Goal: Information Seeking & Learning: Learn about a topic

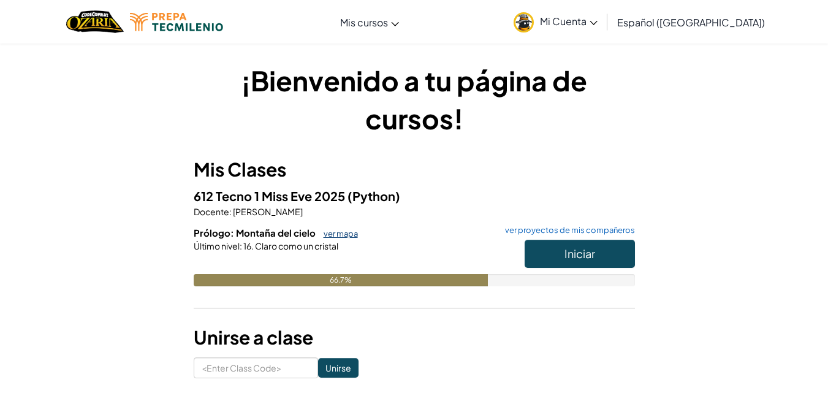
click at [338, 232] on link "ver mapa" at bounding box center [337, 234] width 40 height 10
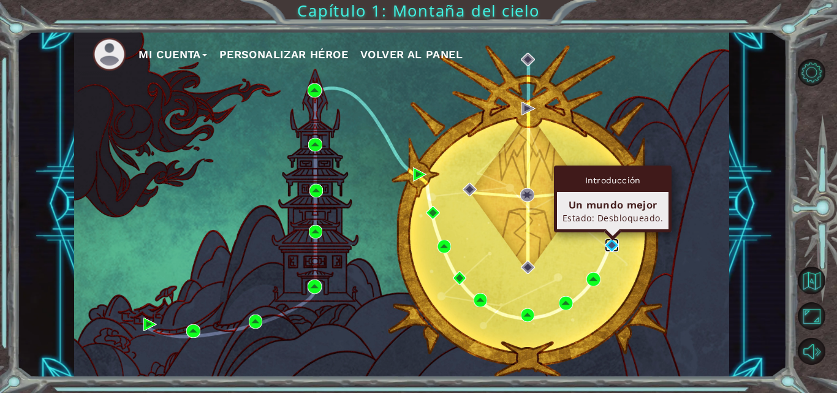
click at [609, 248] on img at bounding box center [611, 244] width 13 height 13
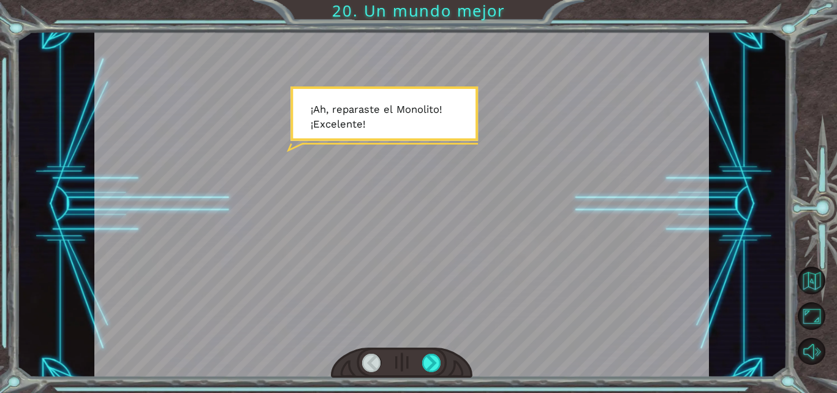
click at [433, 356] on div at bounding box center [431, 363] width 19 height 18
click at [430, 356] on div at bounding box center [431, 363] width 19 height 18
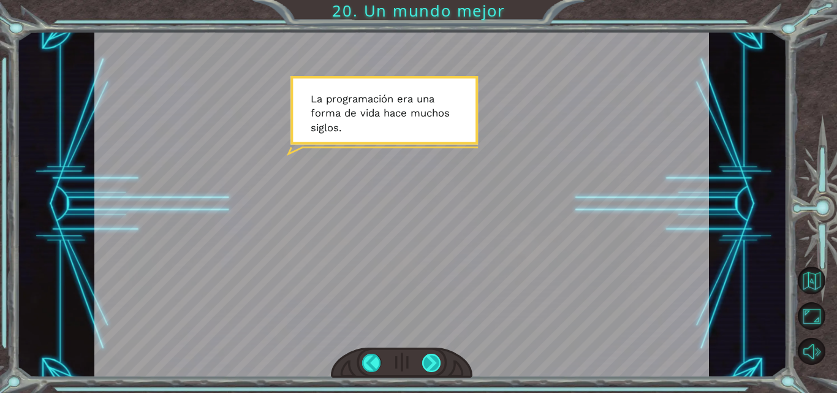
click at [428, 359] on div at bounding box center [431, 363] width 19 height 18
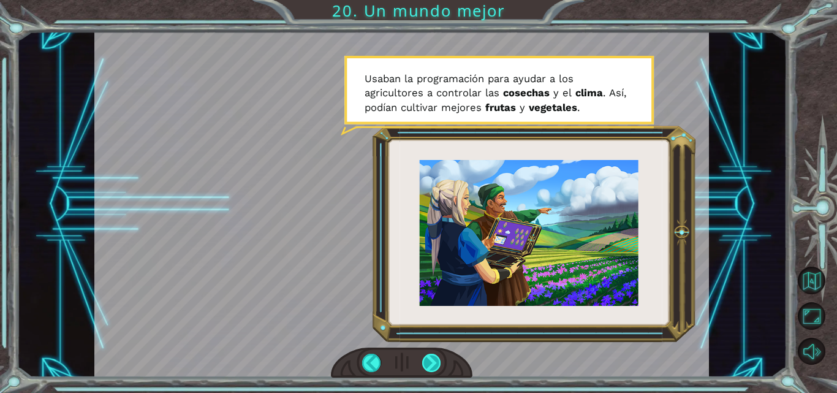
click at [428, 359] on div at bounding box center [431, 363] width 19 height 18
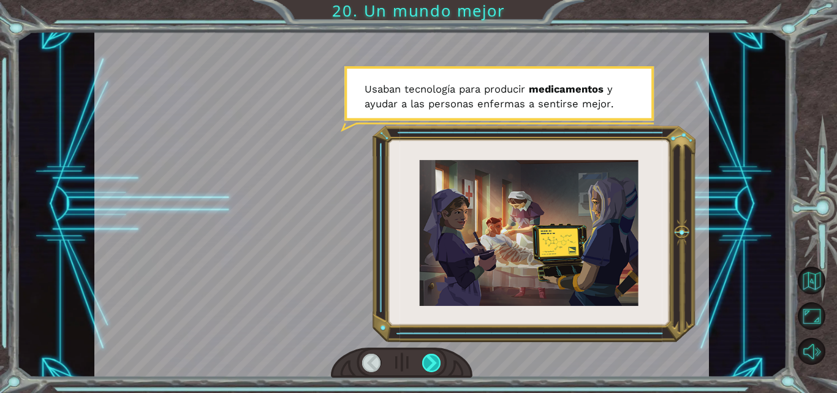
click at [427, 362] on div at bounding box center [431, 363] width 19 height 18
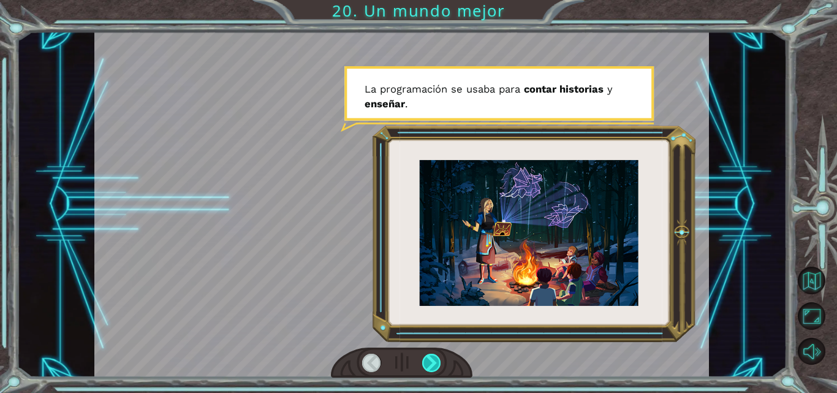
click at [427, 362] on div at bounding box center [431, 363] width 19 height 18
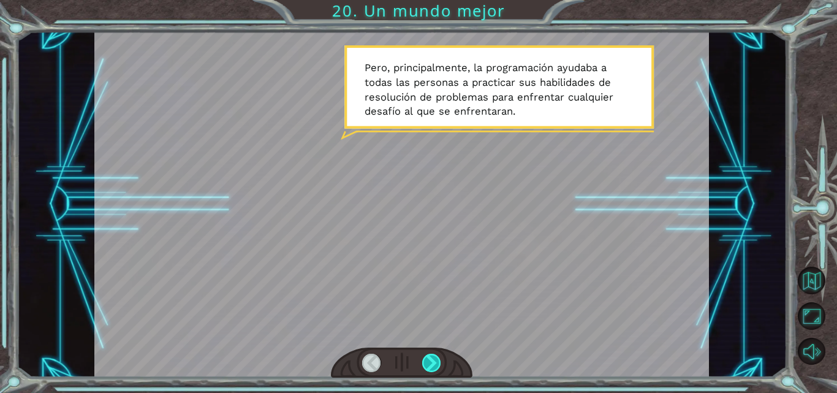
click at [427, 362] on div at bounding box center [431, 363] width 19 height 18
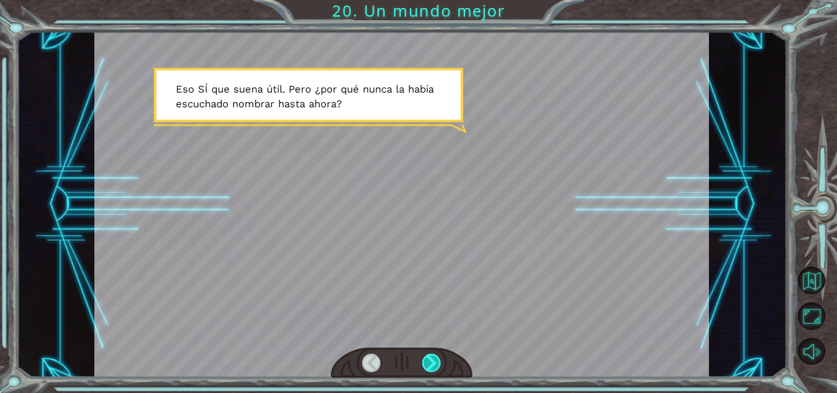
click at [427, 362] on div at bounding box center [431, 363] width 19 height 18
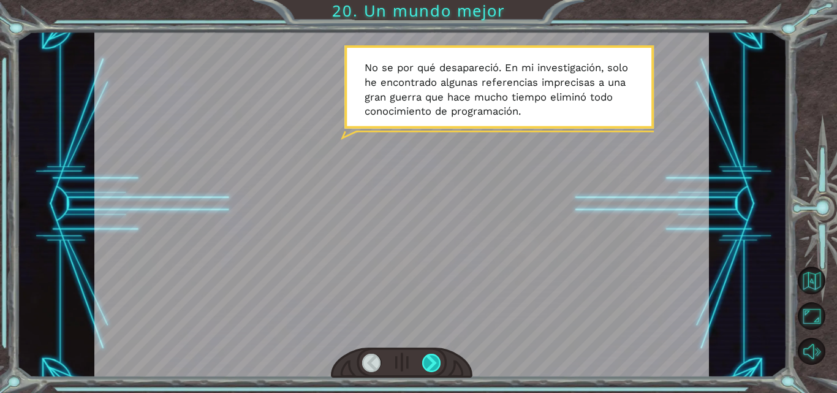
click at [427, 362] on div at bounding box center [431, 363] width 19 height 18
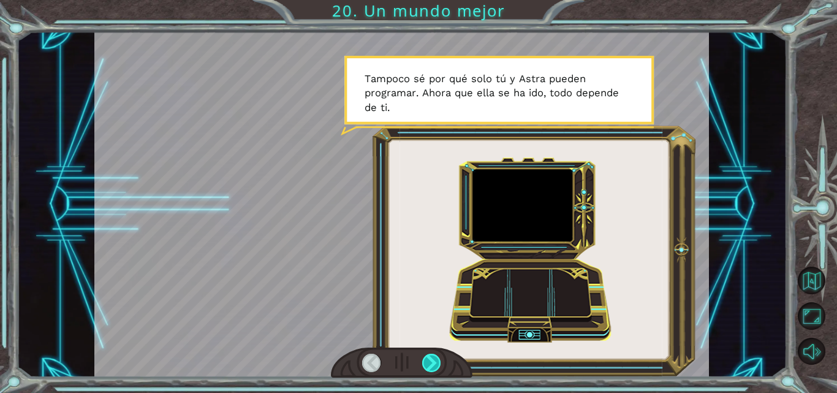
click at [427, 362] on div at bounding box center [431, 363] width 19 height 18
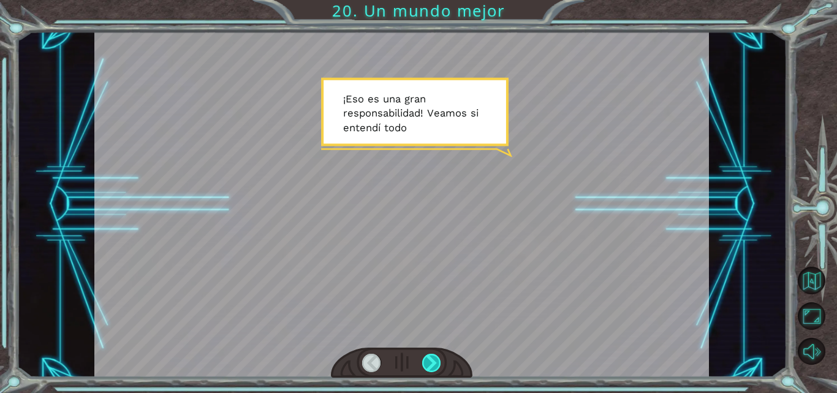
click at [427, 362] on div at bounding box center [431, 363] width 19 height 18
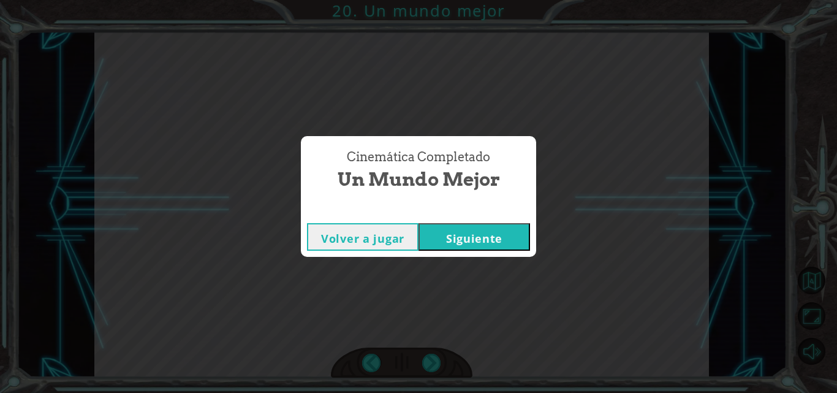
click at [464, 240] on button "Siguiente" at bounding box center [475, 237] width 112 height 28
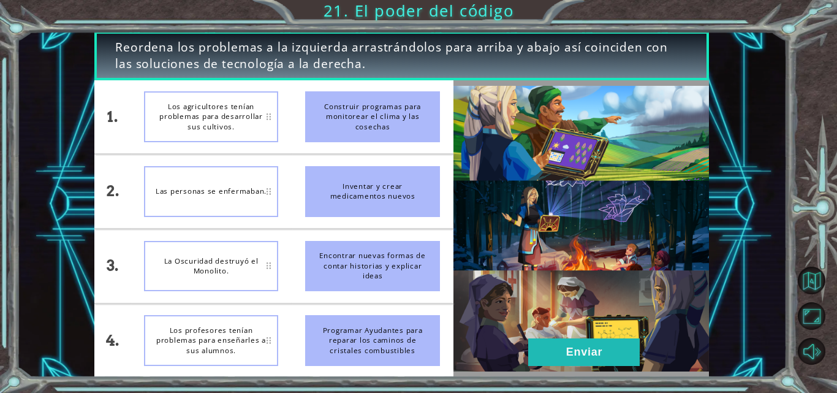
drag, startPoint x: 367, startPoint y: 114, endPoint x: 358, endPoint y: 156, distance: 42.7
click at [359, 151] on li "Construir programas para monitorear el clima y las cosechas" at bounding box center [373, 117] width 162 height 74
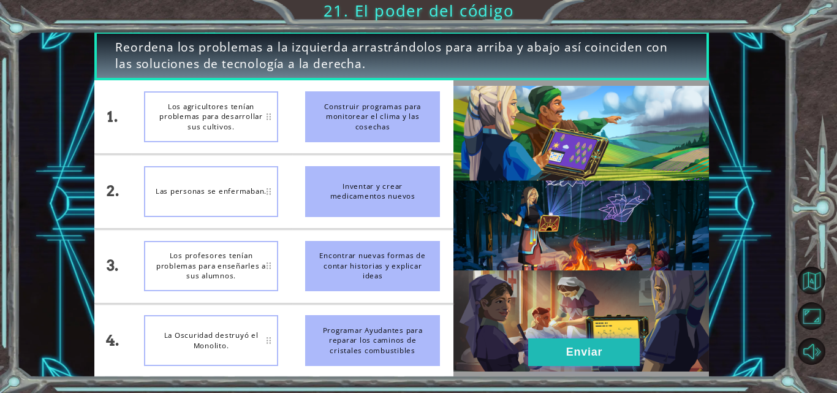
click at [630, 359] on button "Enviar" at bounding box center [584, 352] width 112 height 28
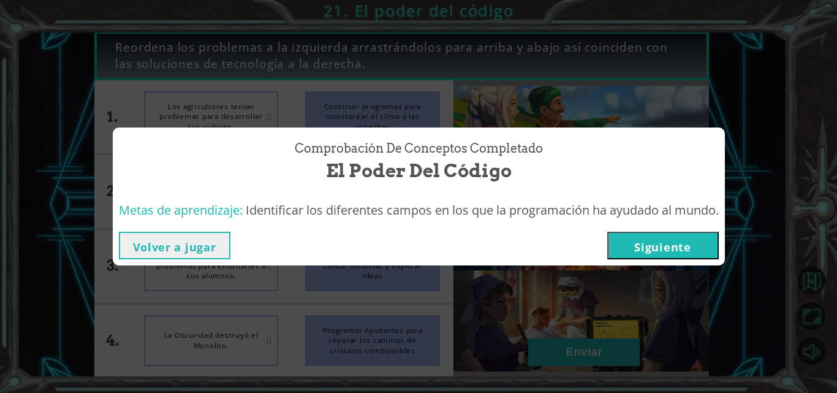
click at [664, 253] on button "Siguiente" at bounding box center [663, 246] width 112 height 28
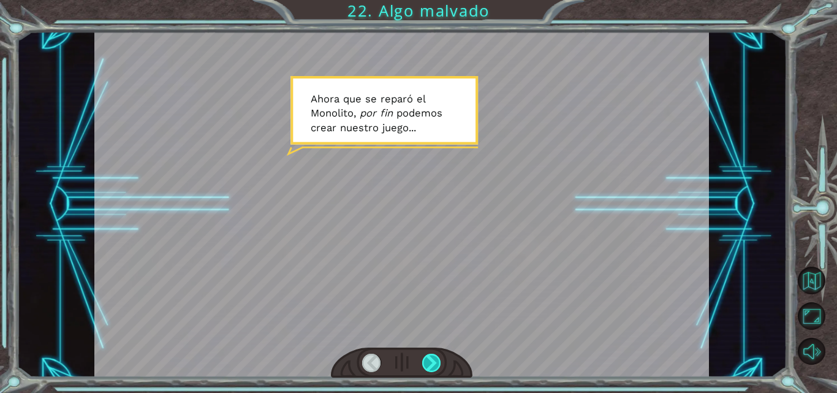
click at [431, 356] on div at bounding box center [431, 363] width 19 height 18
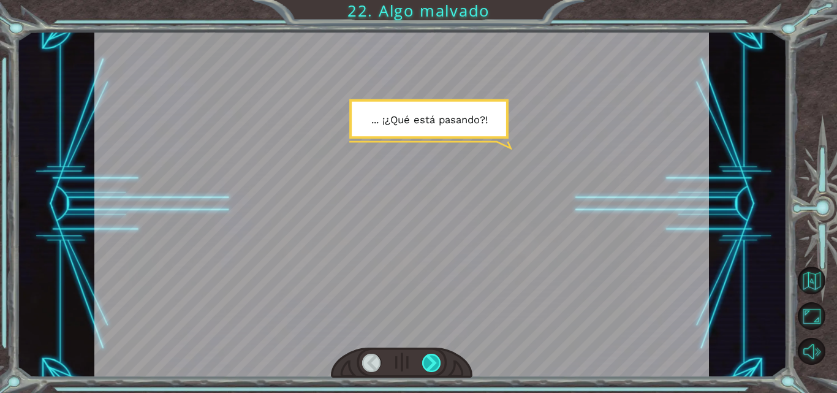
click at [431, 356] on div at bounding box center [431, 363] width 19 height 18
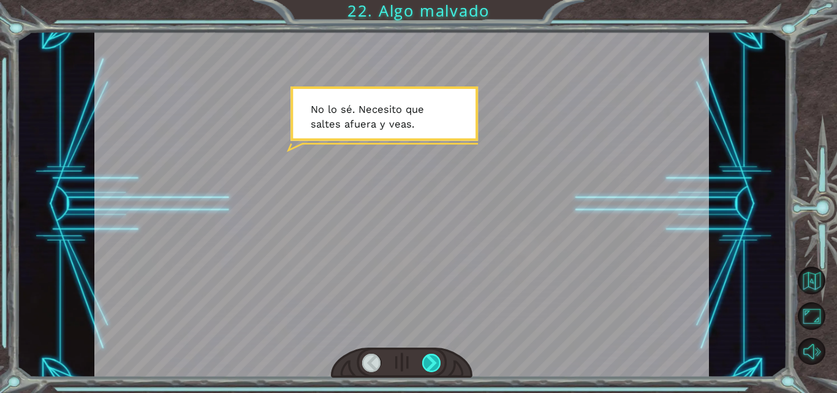
click at [431, 356] on div at bounding box center [431, 363] width 19 height 18
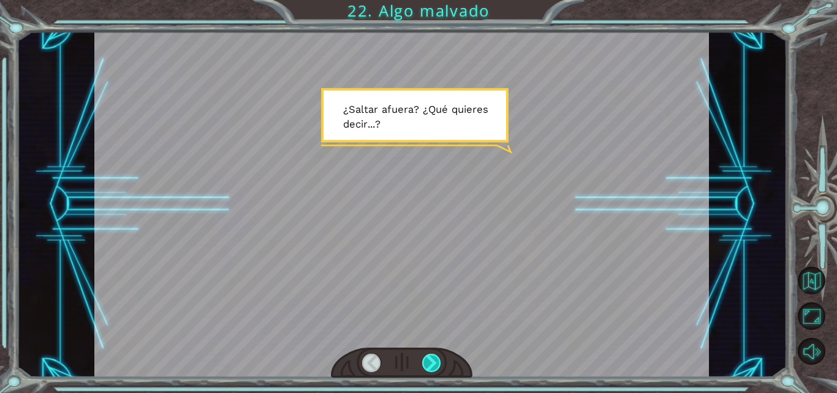
click at [431, 356] on div at bounding box center [431, 363] width 19 height 18
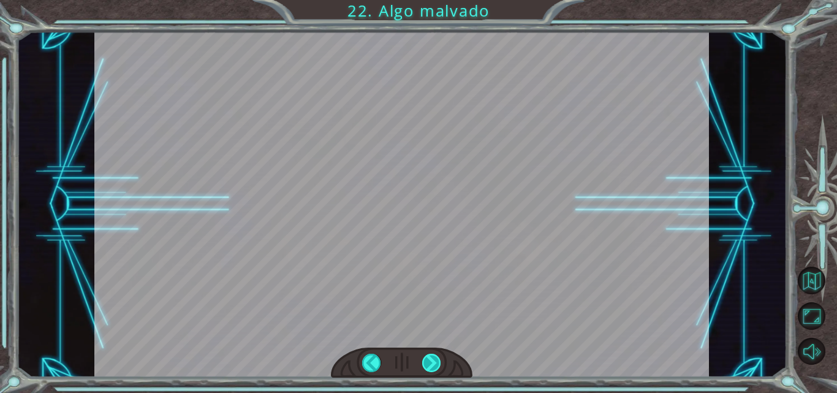
click at [431, 356] on div at bounding box center [431, 363] width 19 height 18
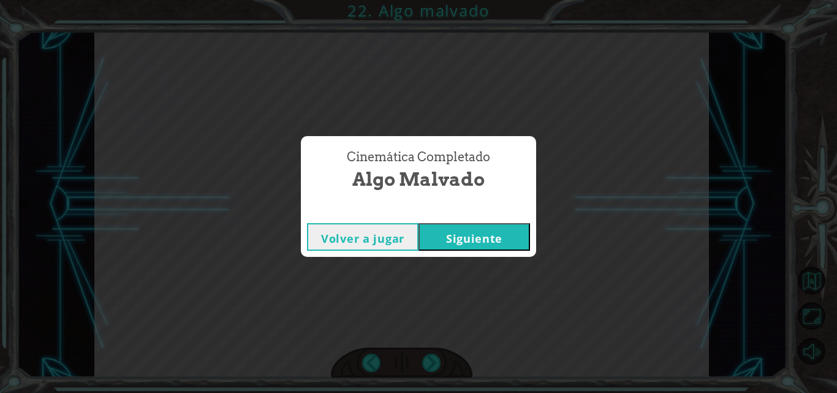
click at [457, 232] on button "Siguiente" at bounding box center [475, 237] width 112 height 28
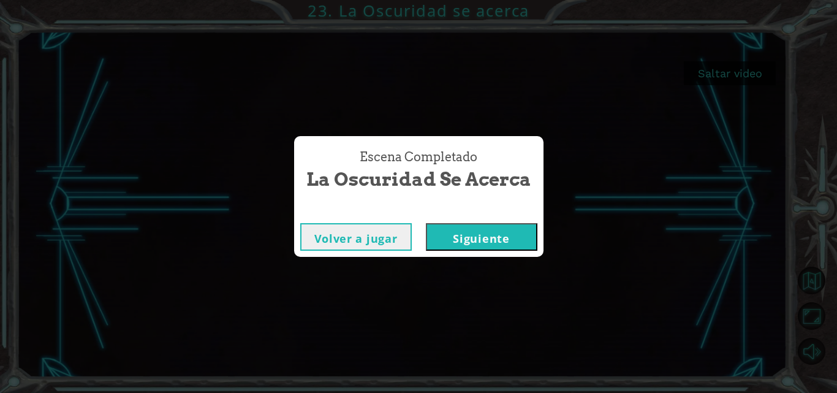
click at [477, 245] on button "Siguiente" at bounding box center [482, 237] width 112 height 28
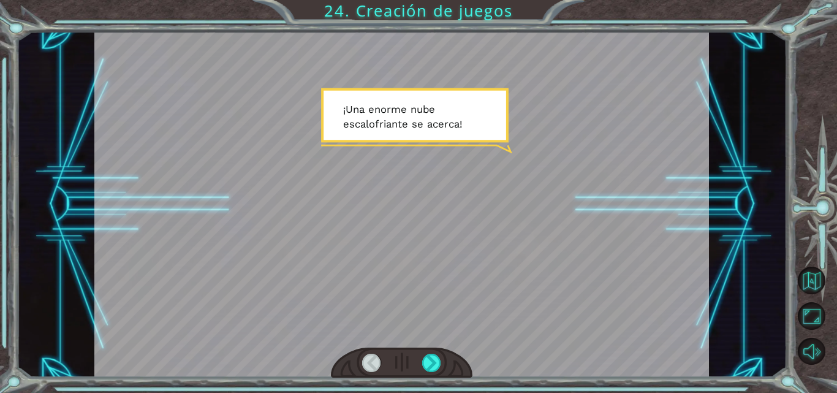
click at [445, 191] on div at bounding box center [401, 204] width 615 height 346
click at [431, 367] on div at bounding box center [431, 363] width 19 height 18
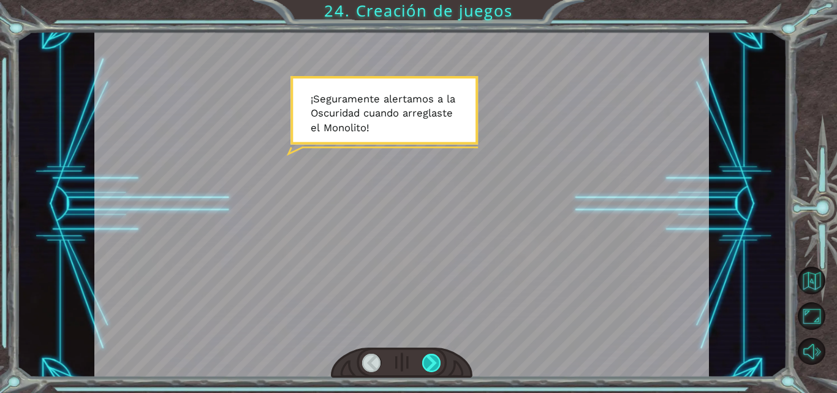
click at [431, 367] on div at bounding box center [431, 363] width 19 height 18
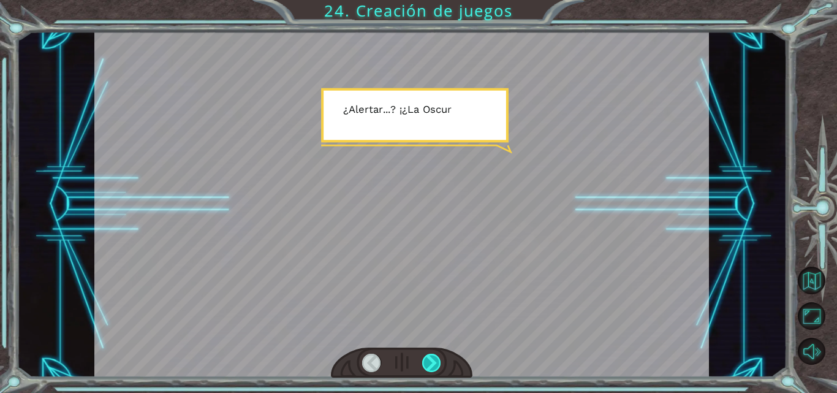
click at [431, 367] on div at bounding box center [431, 363] width 19 height 18
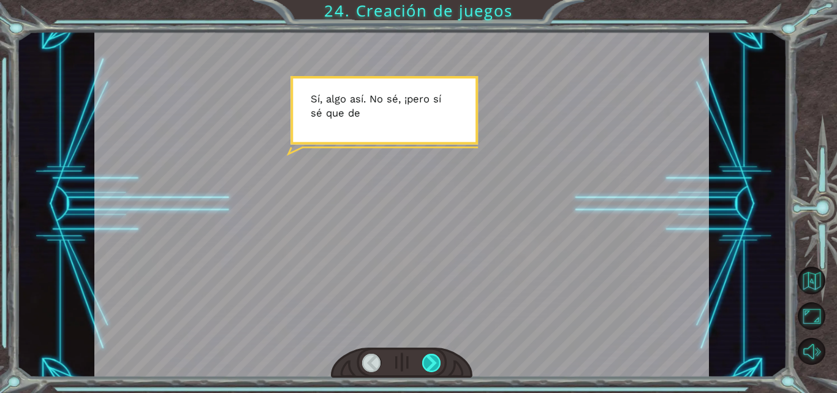
click at [431, 367] on div at bounding box center [431, 363] width 19 height 18
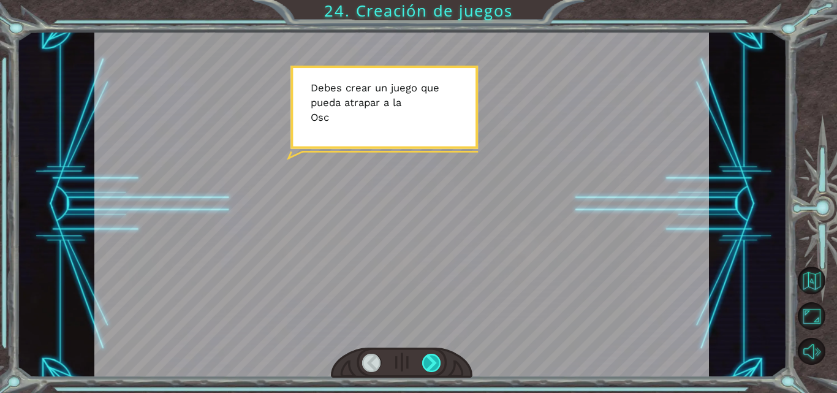
click at [431, 367] on div at bounding box center [431, 363] width 19 height 18
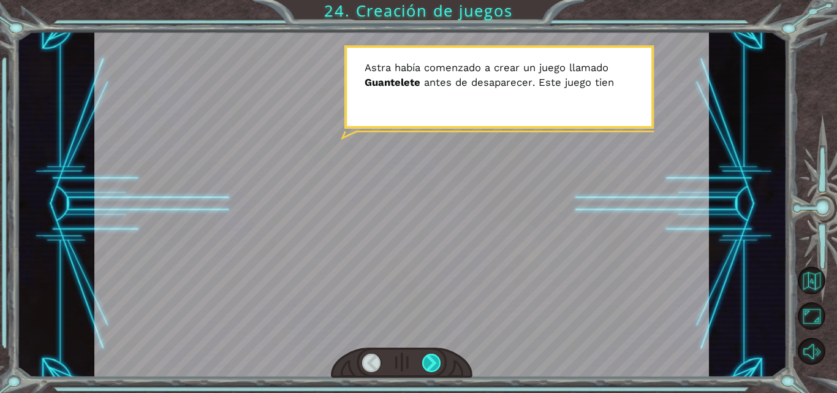
click at [431, 367] on div at bounding box center [431, 363] width 19 height 18
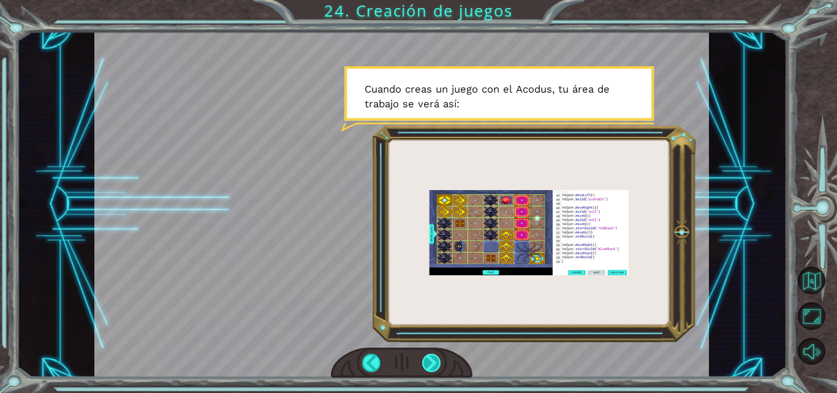
click at [431, 365] on div at bounding box center [431, 363] width 19 height 18
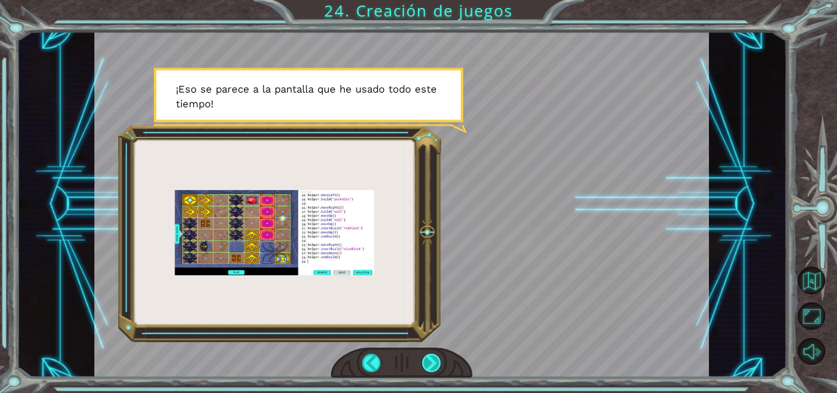
click at [435, 363] on div at bounding box center [431, 363] width 19 height 18
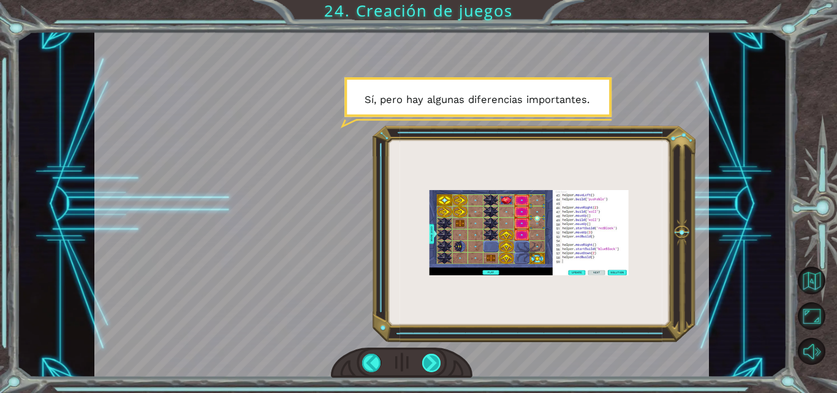
click at [435, 363] on div at bounding box center [431, 363] width 19 height 18
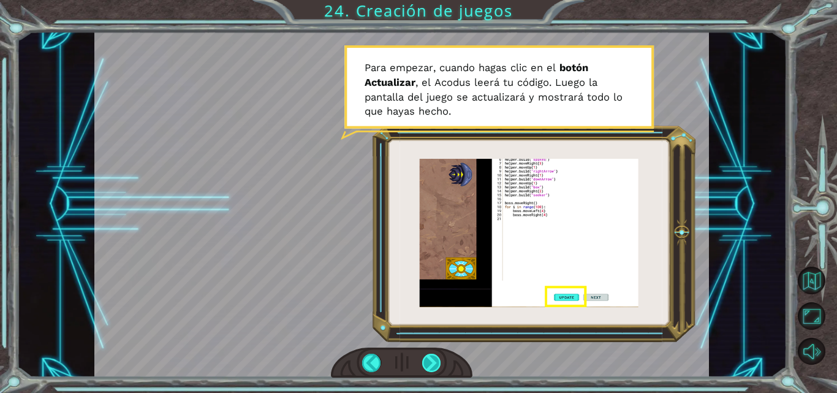
click at [430, 363] on div at bounding box center [431, 363] width 19 height 18
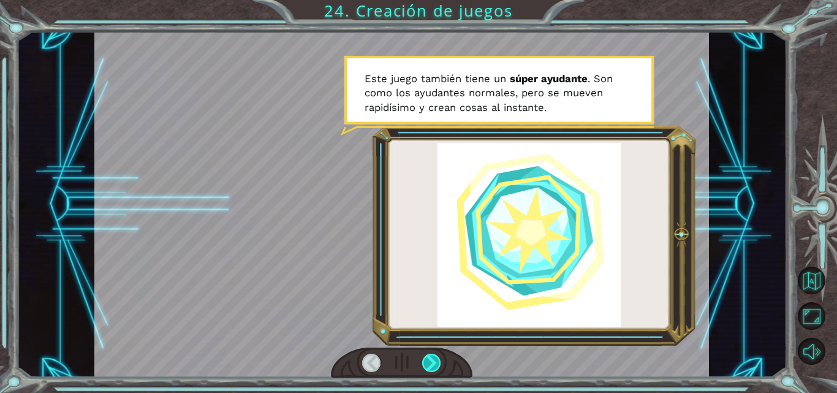
click at [430, 363] on div at bounding box center [431, 363] width 19 height 18
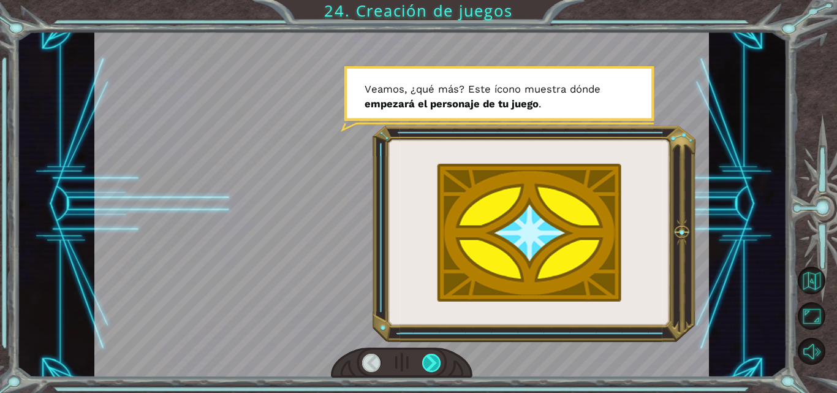
click at [430, 363] on div at bounding box center [431, 363] width 19 height 18
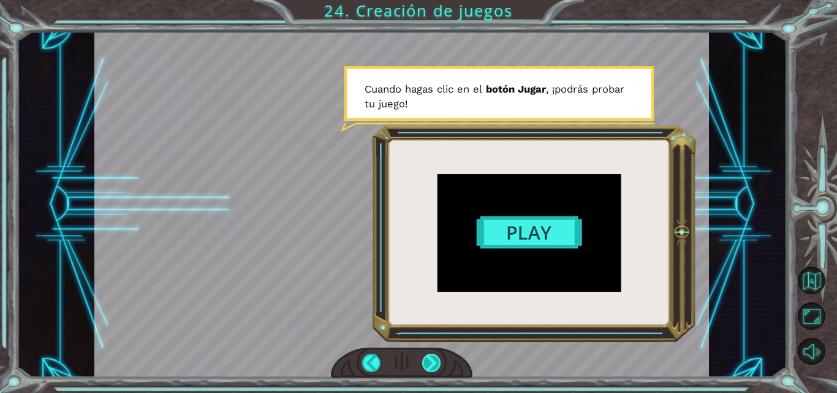
click at [430, 363] on div at bounding box center [431, 363] width 19 height 18
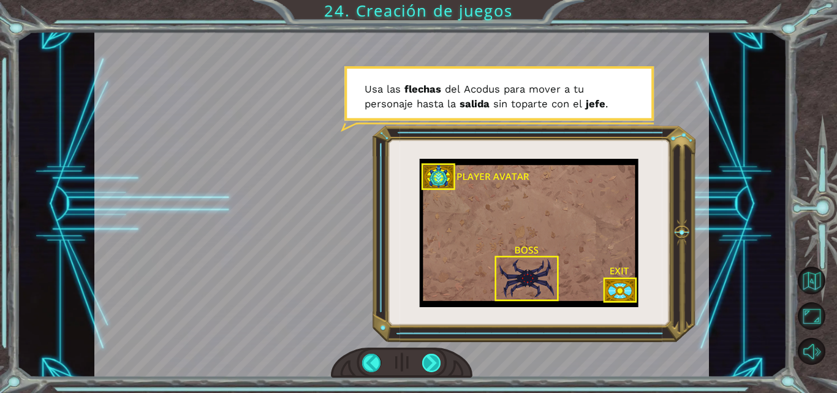
click at [430, 363] on div at bounding box center [431, 363] width 19 height 18
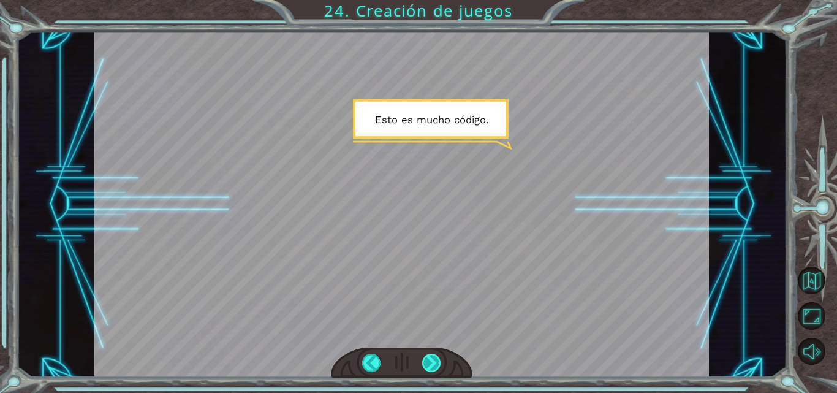
click at [430, 363] on div at bounding box center [431, 363] width 19 height 18
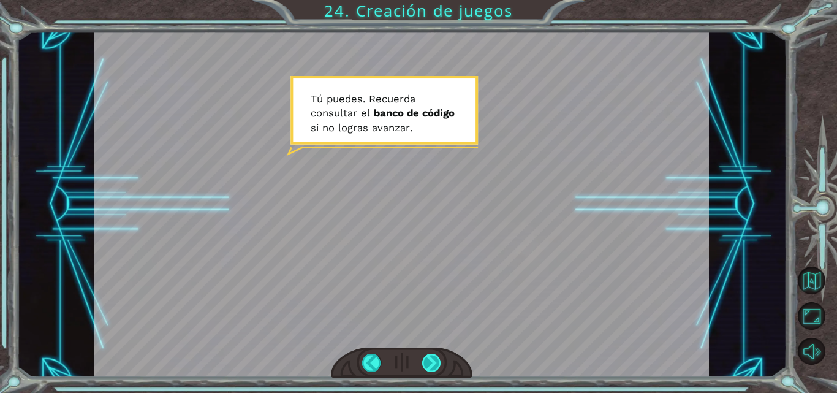
click at [430, 363] on div at bounding box center [431, 363] width 19 height 18
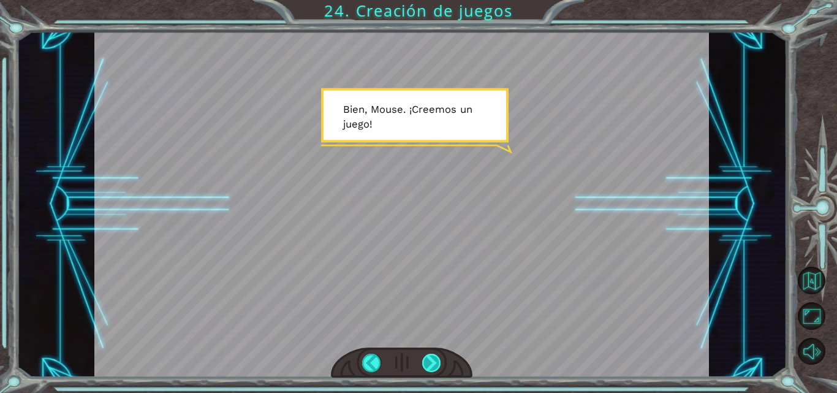
click at [430, 363] on div at bounding box center [431, 363] width 19 height 18
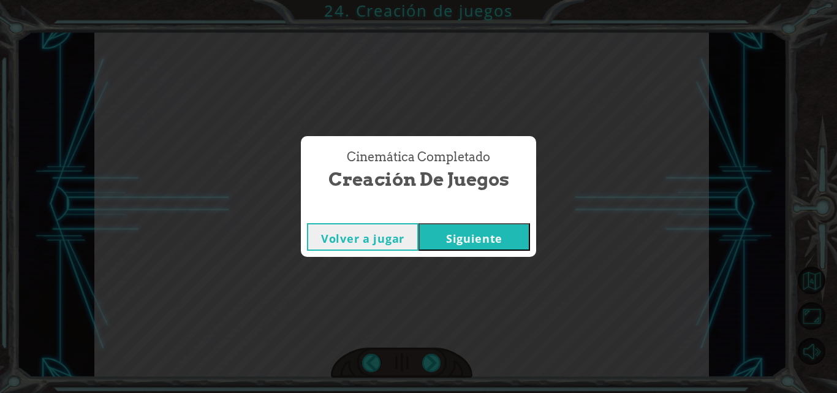
click at [462, 235] on button "Siguiente" at bounding box center [475, 237] width 112 height 28
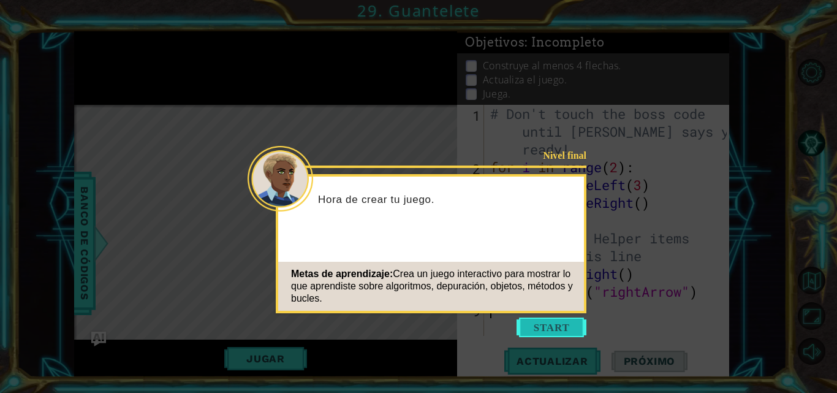
click at [536, 321] on button "Start" at bounding box center [552, 327] width 70 height 20
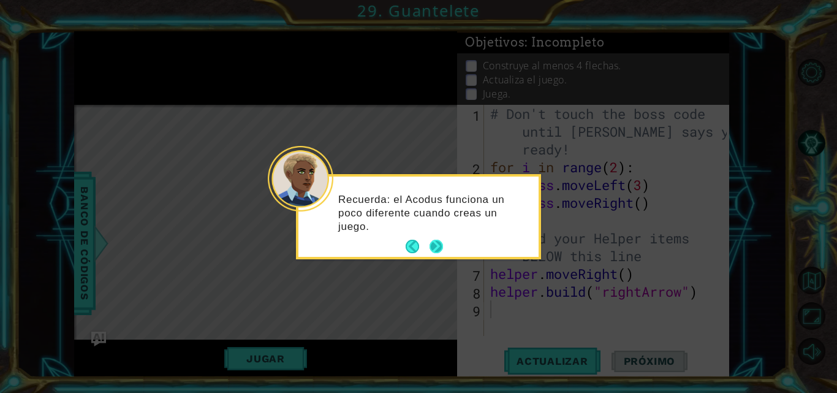
click at [438, 246] on button "Next" at bounding box center [436, 246] width 13 height 13
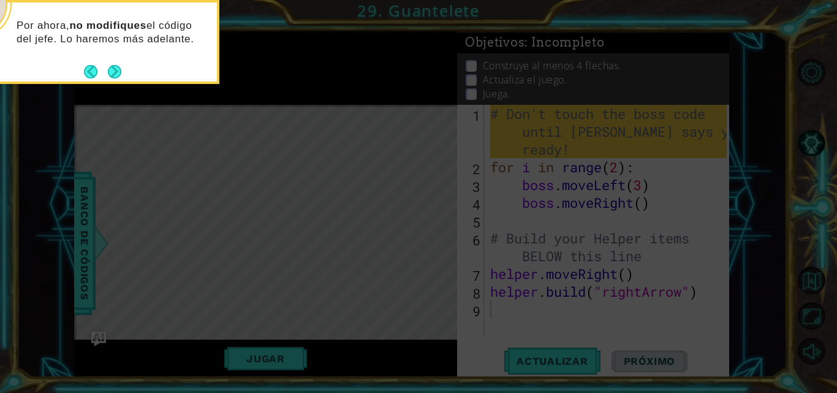
click at [117, 78] on button "Next" at bounding box center [114, 71] width 13 height 13
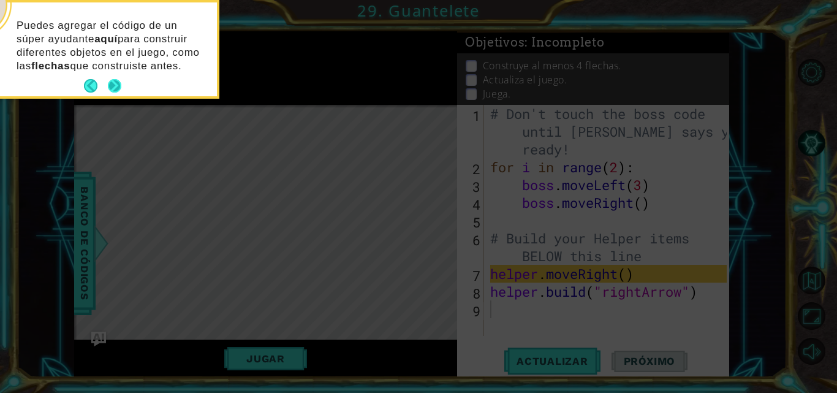
click at [119, 77] on footer at bounding box center [102, 86] width 37 height 18
click at [118, 87] on button "Next" at bounding box center [114, 85] width 13 height 13
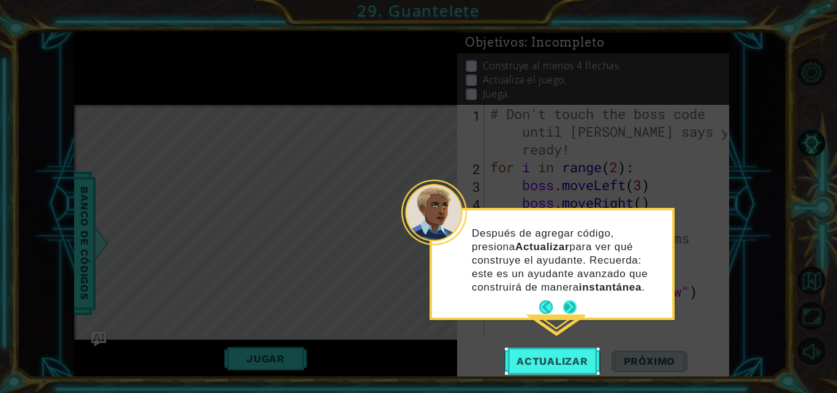
click at [566, 305] on button "Next" at bounding box center [569, 306] width 13 height 13
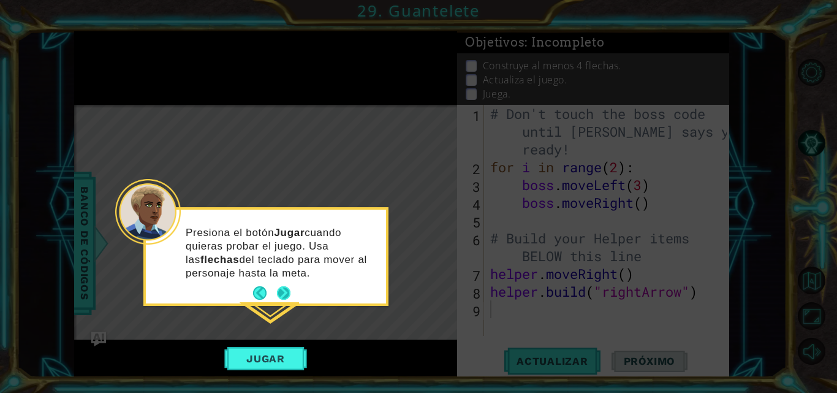
click at [284, 291] on button "Next" at bounding box center [283, 292] width 13 height 13
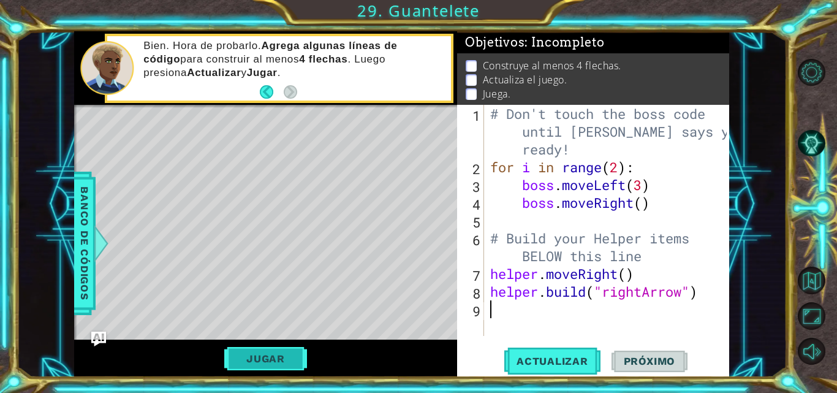
click at [265, 363] on button "Jugar" at bounding box center [265, 358] width 83 height 23
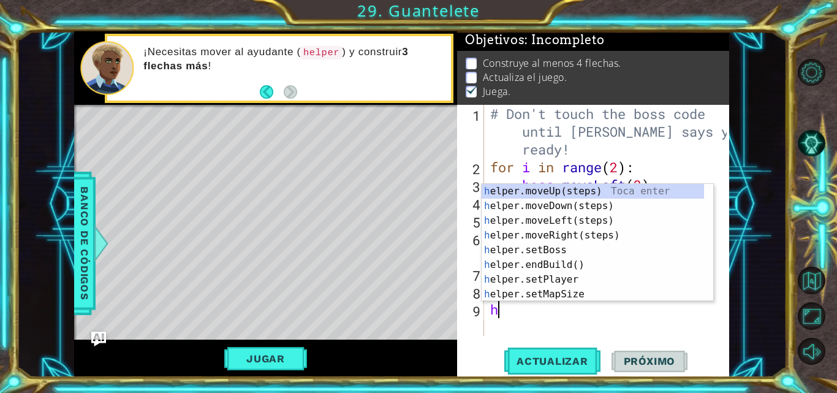
type textarea "he"
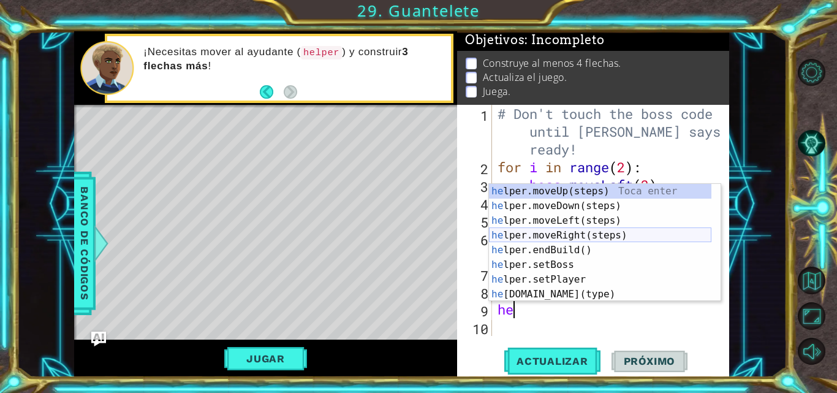
click at [555, 239] on div "he lper.moveUp(steps) Toca enter he lper.moveDown(steps) Toca enter he lper.mov…" at bounding box center [600, 257] width 222 height 147
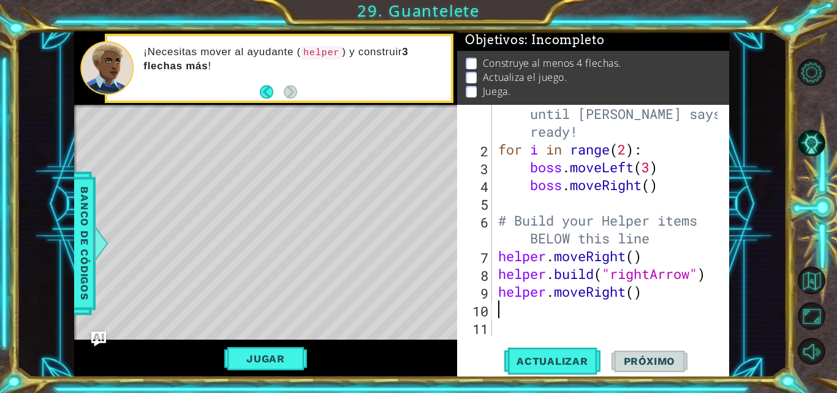
scroll to position [18, 0]
click at [648, 293] on div "# Don't touch the boss code until [PERSON_NAME] says you're ready! for i in ran…" at bounding box center [610, 238] width 228 height 302
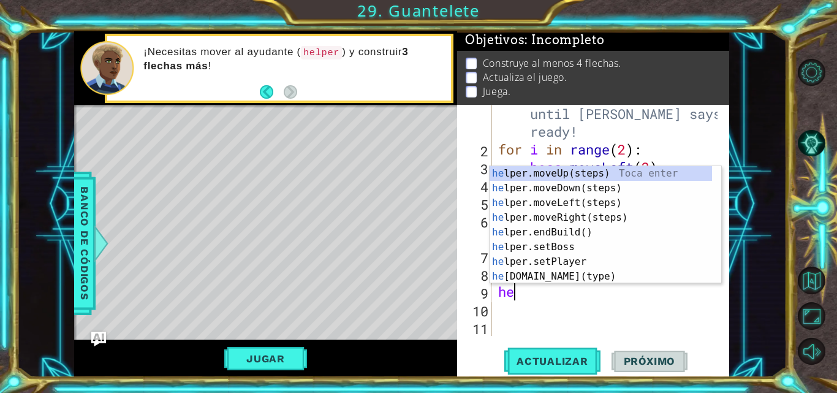
type textarea "h"
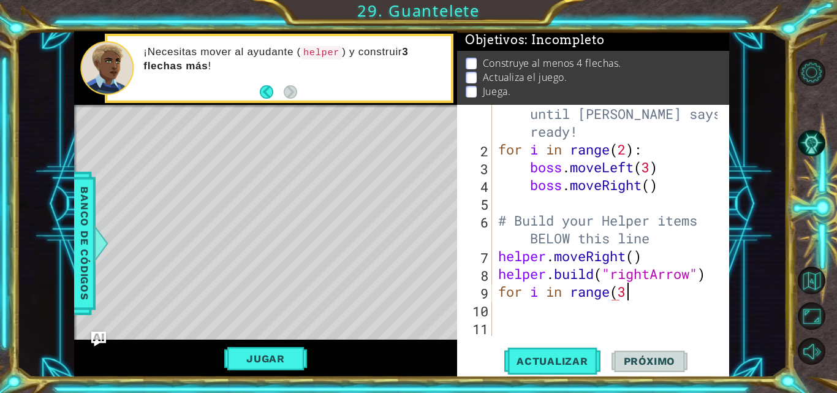
scroll to position [0, 6]
type textarea "for i in range(3):"
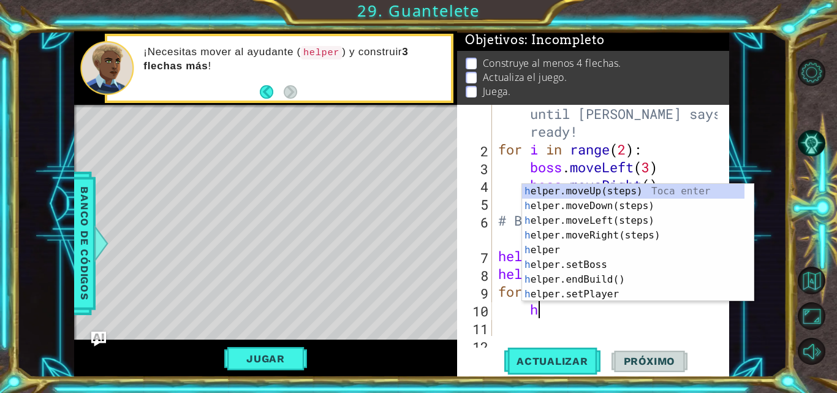
type textarea "he"
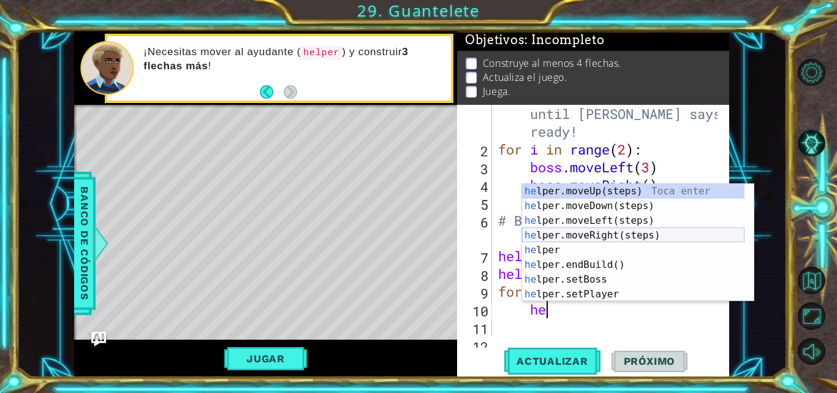
click at [592, 238] on div "he lper.moveUp(steps) Toca enter he lper.moveDown(steps) Toca enter he lper.mov…" at bounding box center [633, 257] width 222 height 147
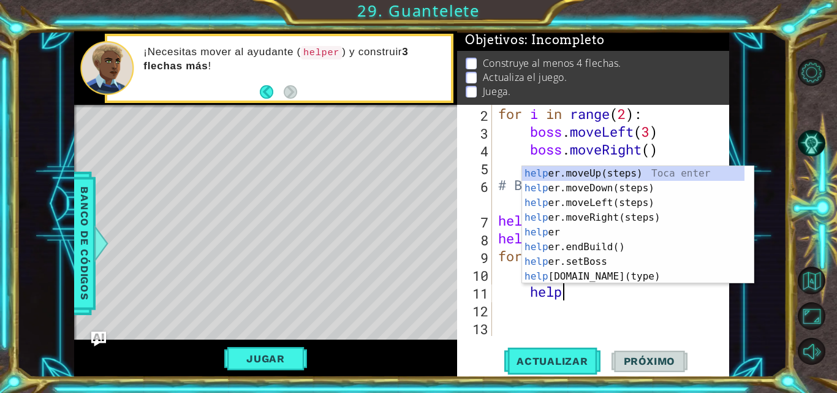
scroll to position [0, 2]
click at [571, 281] on div "help er.moveUp(steps) Toca enter help er.moveDown(steps) Toca enter help er.mov…" at bounding box center [633, 239] width 222 height 147
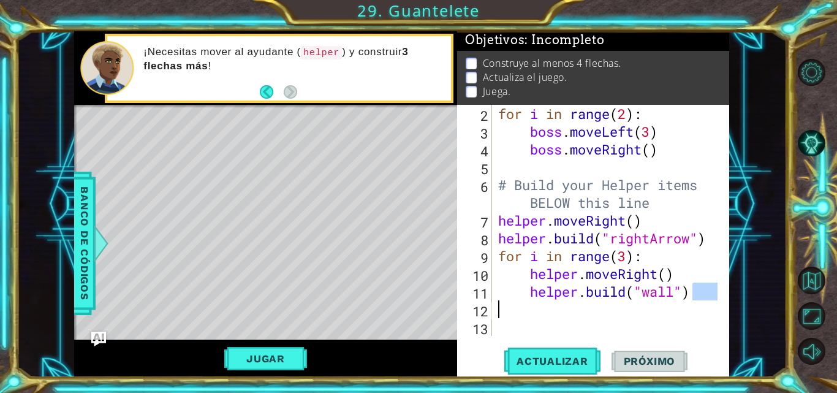
drag, startPoint x: 695, startPoint y: 296, endPoint x: 674, endPoint y: 295, distance: 20.8
click at [669, 303] on div "for i in range ( 2 ) : boss . moveLeft ( 3 ) boss . moveRight ( ) # Build your …" at bounding box center [610, 238] width 228 height 267
click at [674, 295] on div "for i in range ( 2 ) : boss . moveLeft ( 3 ) boss . moveRight ( ) # Build your …" at bounding box center [610, 238] width 228 height 267
click at [674, 286] on div "for i in range ( 2 ) : boss . moveLeft ( 3 ) boss . moveRight ( ) # Build your …" at bounding box center [610, 238] width 228 height 267
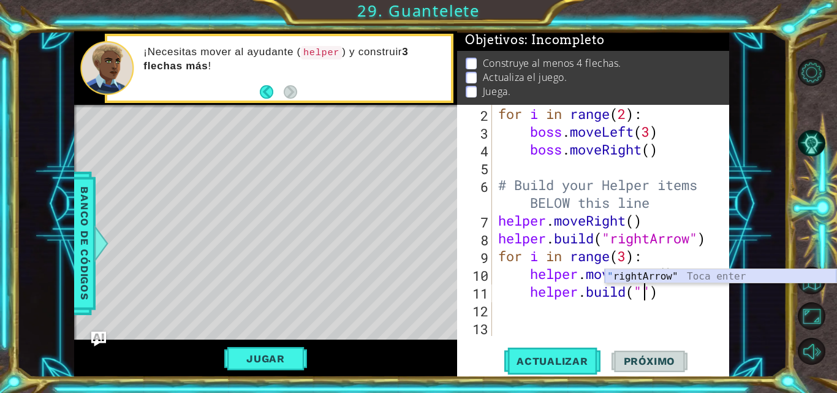
click at [671, 273] on div "" rightArrow" Toca enter" at bounding box center [721, 291] width 232 height 44
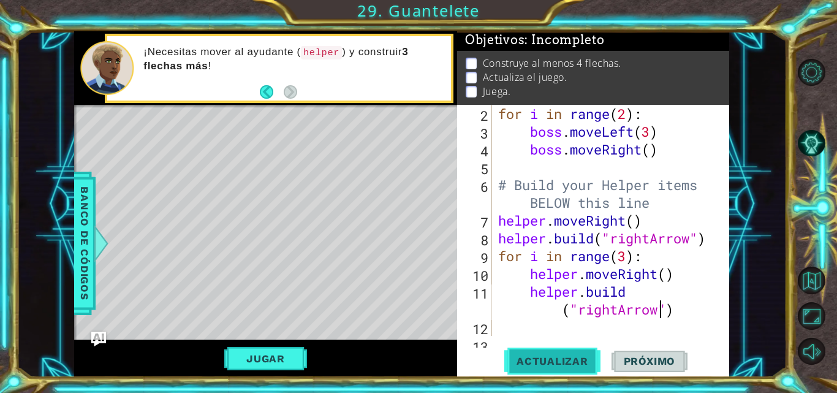
type textarea "[DOMAIN_NAME]("rightArrow")"
click at [538, 357] on span "Actualizar" at bounding box center [552, 361] width 96 height 12
click at [413, 224] on div "Level Map" at bounding box center [357, 285] width 566 height 361
click at [552, 355] on span "Actualizar" at bounding box center [552, 361] width 96 height 12
click at [287, 362] on button "Jugar" at bounding box center [265, 358] width 83 height 23
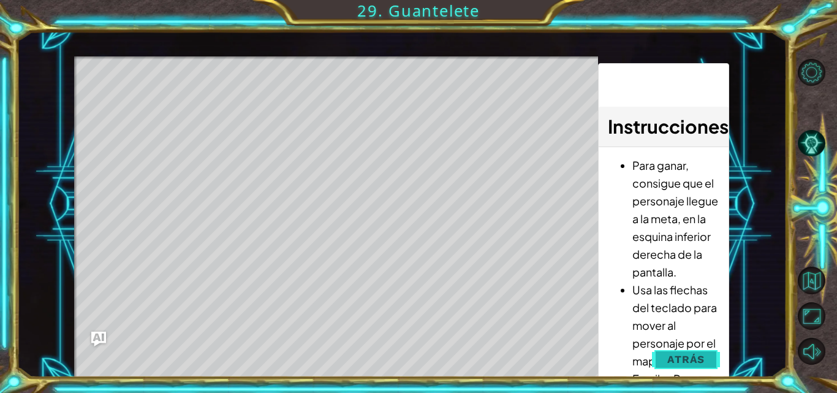
click at [680, 351] on button "Atrás" at bounding box center [686, 359] width 68 height 25
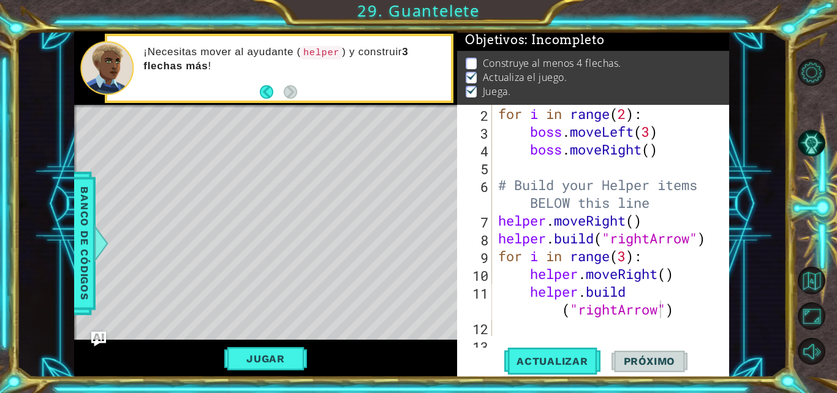
drag, startPoint x: 262, startPoint y: 357, endPoint x: 551, endPoint y: 265, distance: 303.1
click at [262, 358] on button "Jugar" at bounding box center [265, 358] width 83 height 23
